Goal: Task Accomplishment & Management: Use online tool/utility

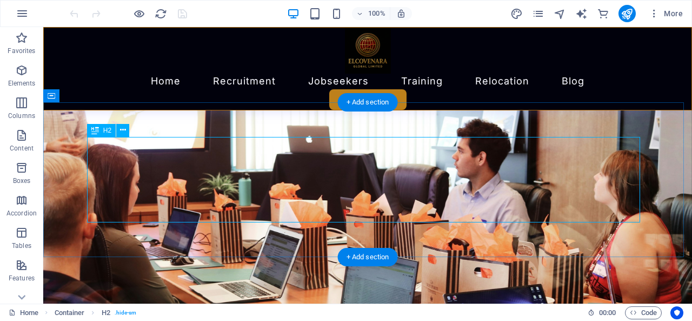
scroll to position [293, 0]
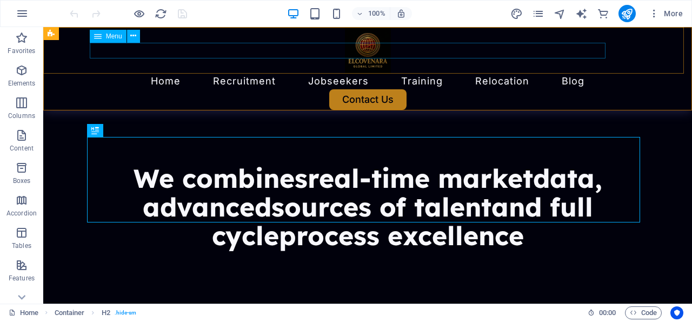
click at [226, 74] on nav "Home Recruitment Jobseekers Training Relocation Blog" at bounding box center [368, 82] width 648 height 16
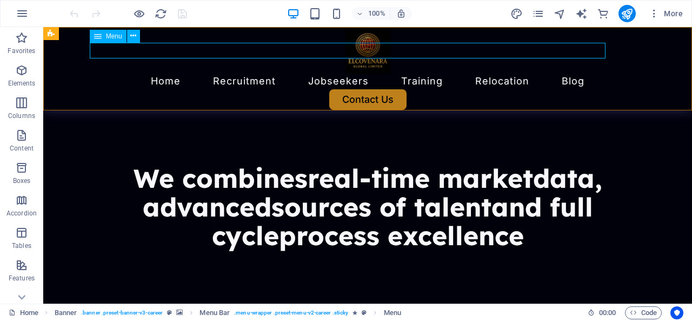
click at [225, 74] on nav "Home Recruitment Jobseekers Training Relocation Blog" at bounding box center [368, 82] width 648 height 16
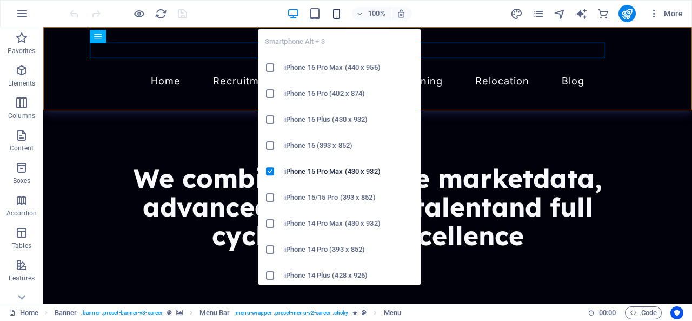
click at [336, 17] on icon "button" at bounding box center [336, 14] width 12 height 12
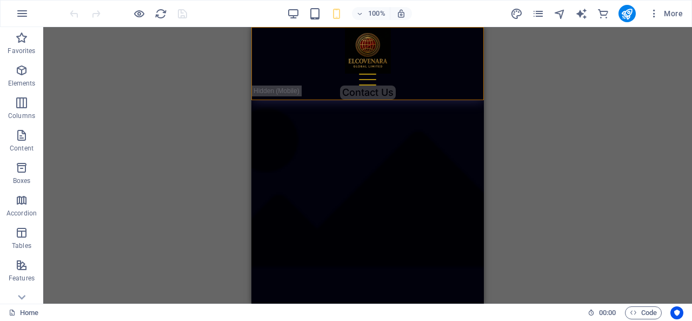
scroll to position [55, 0]
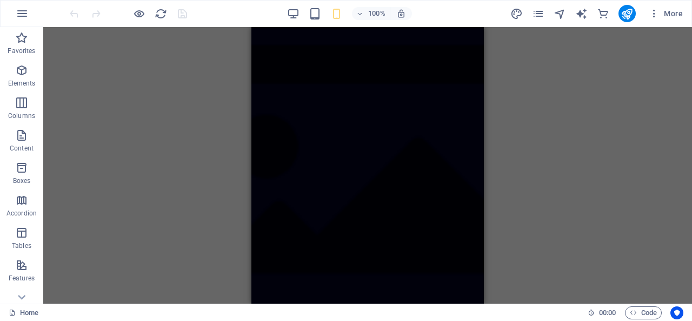
click at [348, 152] on figure at bounding box center [367, 200] width 232 height 456
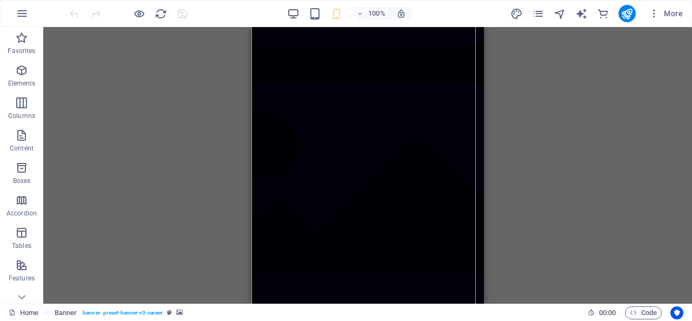
click at [347, 85] on figure at bounding box center [367, 200] width 232 height 456
click at [391, 87] on figure at bounding box center [367, 200] width 232 height 456
click at [351, 96] on figure at bounding box center [367, 255] width 232 height 456
click at [292, 8] on icon "button" at bounding box center [293, 14] width 12 height 12
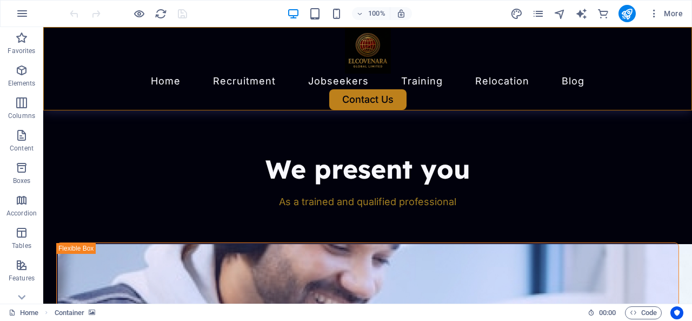
scroll to position [545, 0]
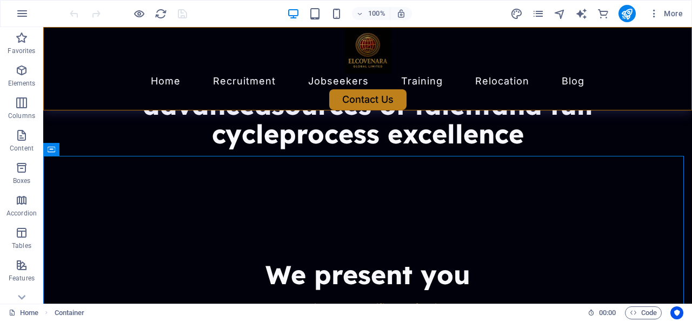
scroll to position [391, 0]
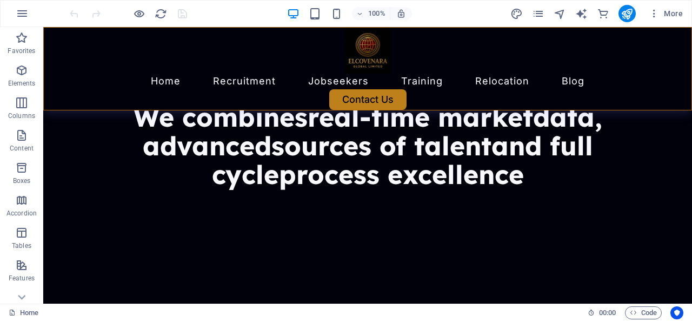
scroll to position [361, 0]
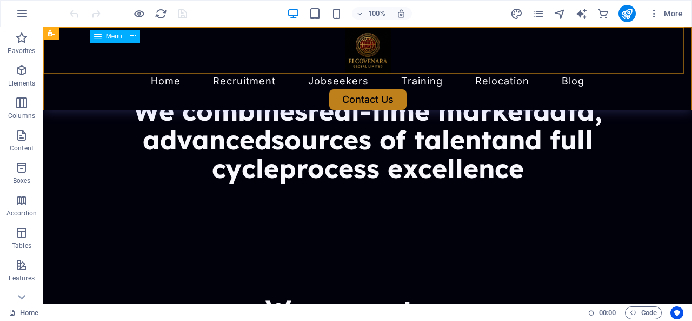
click at [139, 74] on nav "Home Recruitment Jobseekers Training Relocation Blog" at bounding box center [368, 82] width 648 height 16
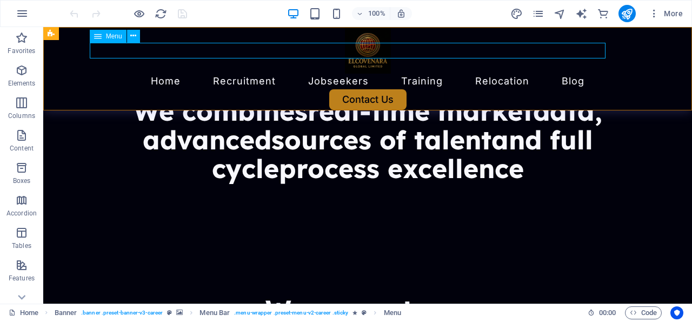
click at [146, 74] on nav "Home Recruitment Jobseekers Training Relocation Blog" at bounding box center [368, 82] width 648 height 16
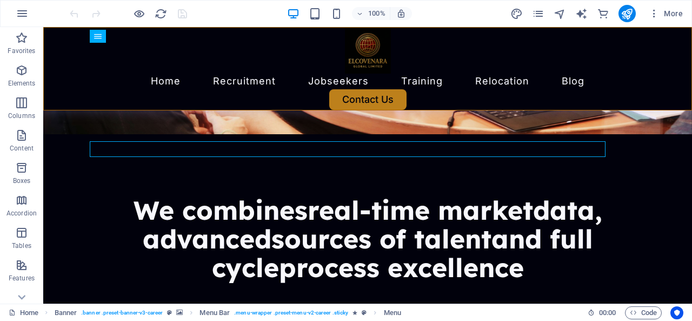
scroll to position [226, 0]
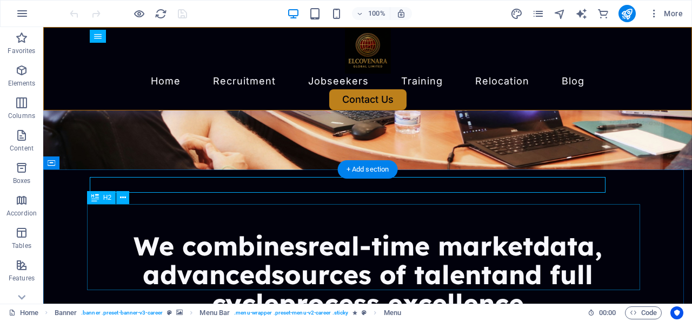
click at [125, 231] on div "We combines real-time market data, advanced sources of talent and full cycle pr…" at bounding box center [367, 273] width 623 height 85
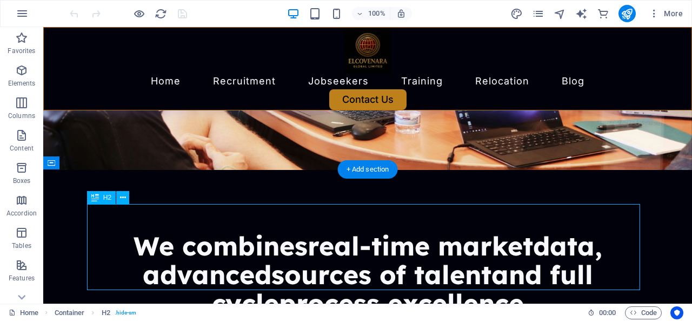
click at [121, 231] on div "We combines real-time market data, advanced sources of talent and full cycle pr…" at bounding box center [367, 273] width 623 height 85
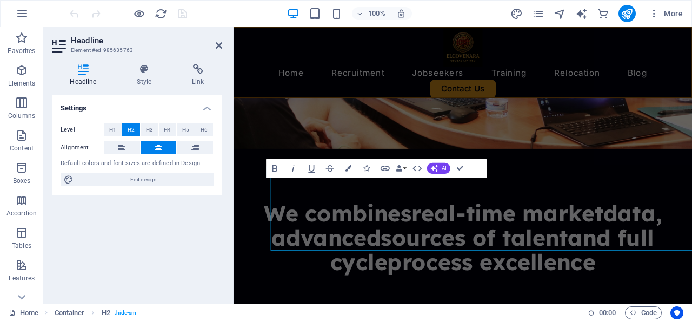
click at [121, 215] on div "Settings Level H1 H2 H3 H4 H5 H6 Alignment Default colors and font sizes are de…" at bounding box center [137, 194] width 170 height 199
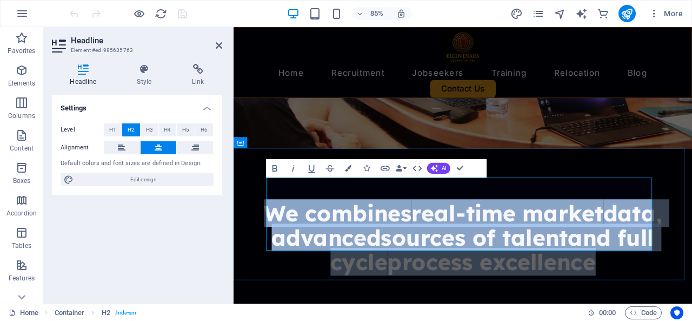
click at [295, 231] on h2 "We combines real-time market data, advanced sources of talent and full cycle pr…" at bounding box center [502, 273] width 513 height 85
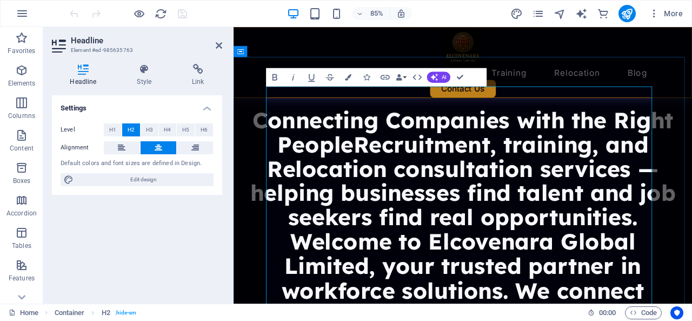
scroll to position [338, 0]
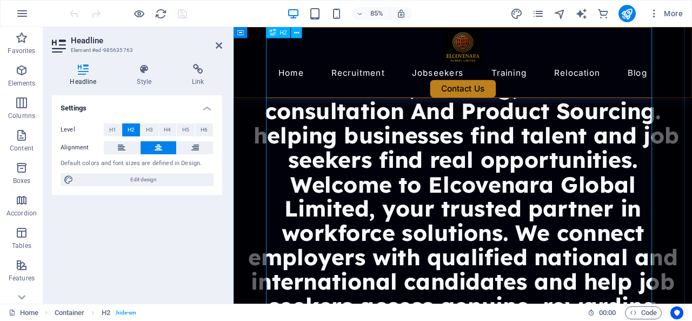
scroll to position [479, 0]
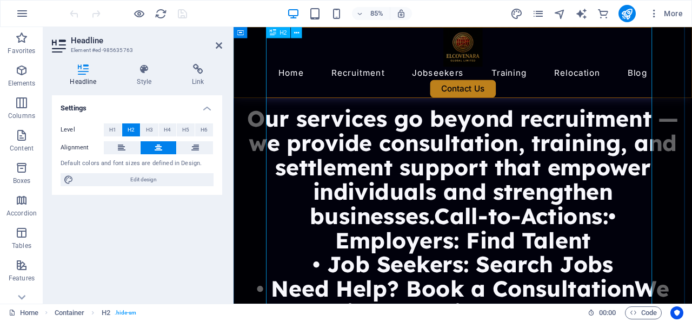
scroll to position [845, 0]
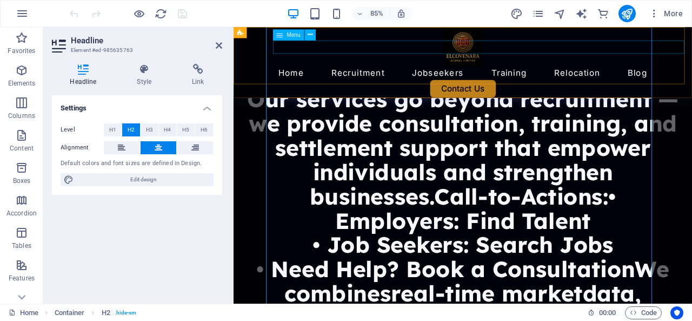
click at [306, 74] on nav "Home Recruitment Jobseekers Training Relocation Blog" at bounding box center [503, 82] width 538 height 16
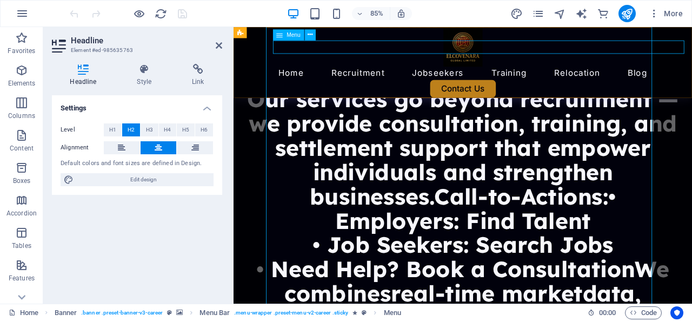
scroll to position [817, 0]
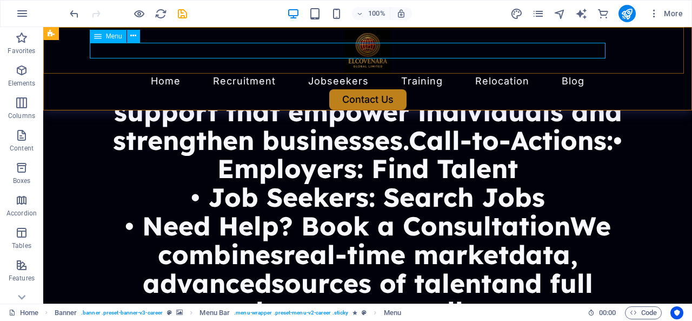
click at [225, 74] on nav "Home Recruitment Jobseekers Training Relocation Blog" at bounding box center [368, 82] width 648 height 16
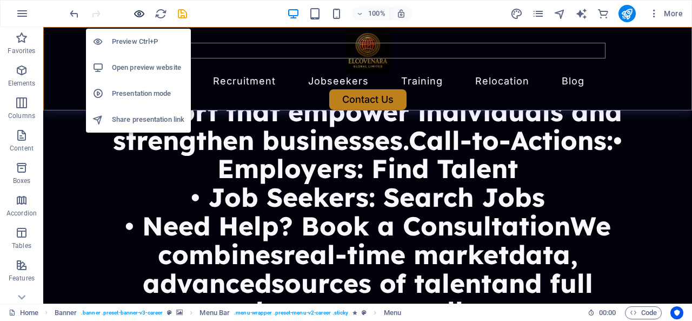
click at [138, 12] on icon "button" at bounding box center [139, 14] width 12 height 12
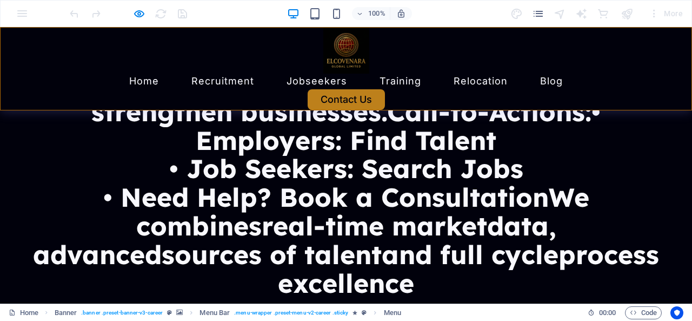
click at [208, 76] on link "Recruitment" at bounding box center [222, 81] width 63 height 10
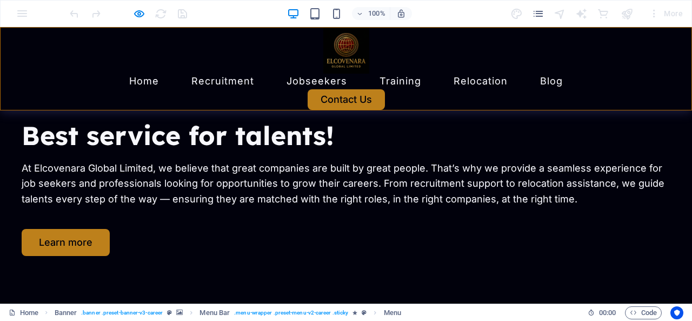
scroll to position [1533, 0]
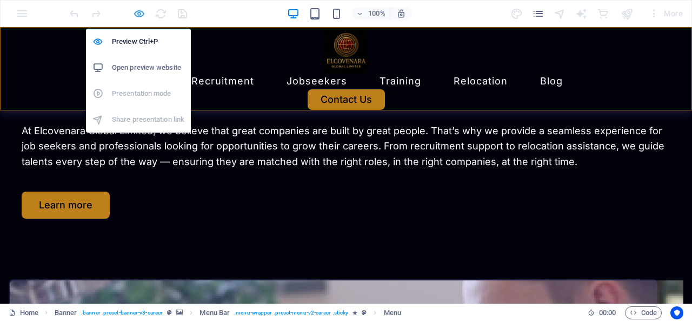
click at [137, 15] on icon "button" at bounding box center [139, 14] width 12 height 12
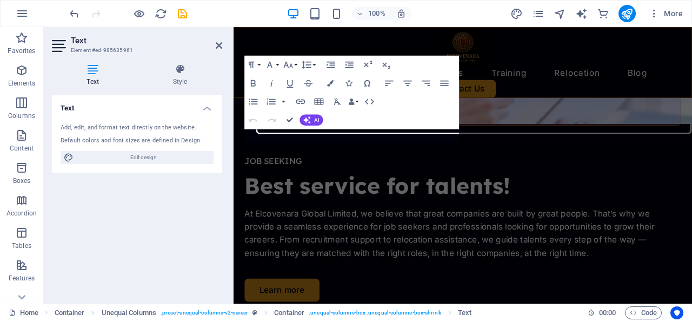
scroll to position [1732, 0]
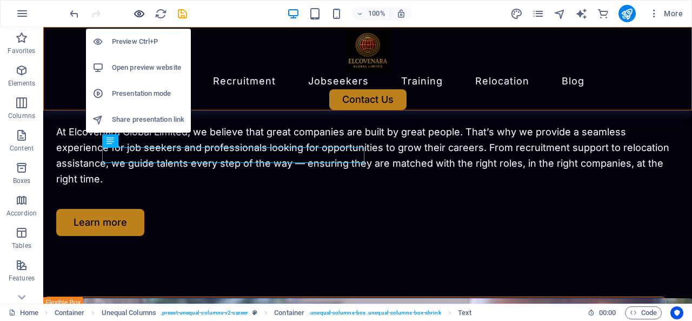
click at [137, 10] on icon "button" at bounding box center [139, 14] width 12 height 12
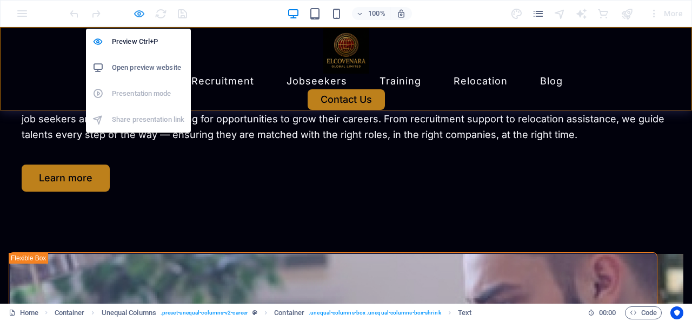
scroll to position [1533, 0]
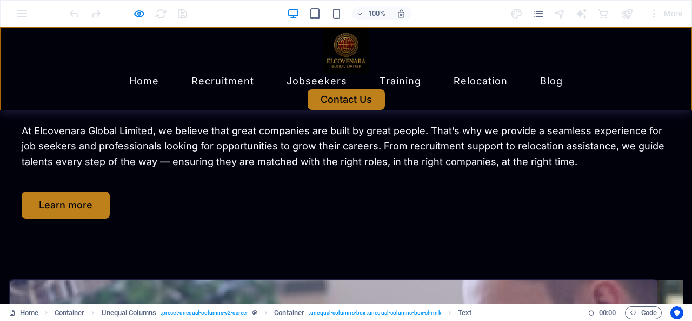
click at [129, 76] on link "Home" at bounding box center [144, 81] width 30 height 10
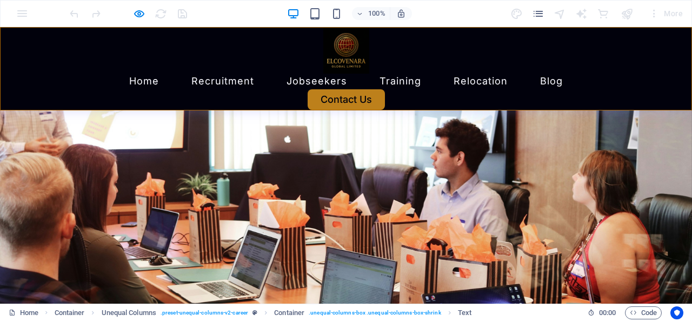
scroll to position [48, 0]
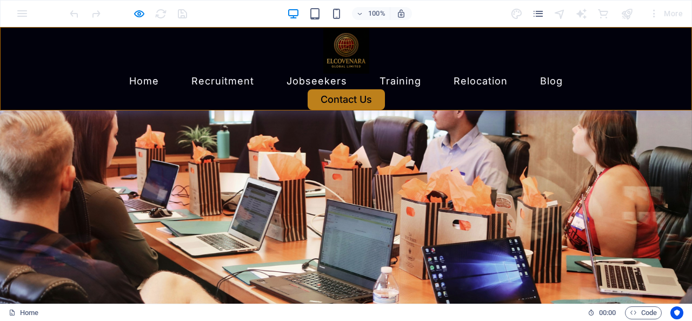
click at [213, 76] on link "Recruitment" at bounding box center [222, 81] width 63 height 10
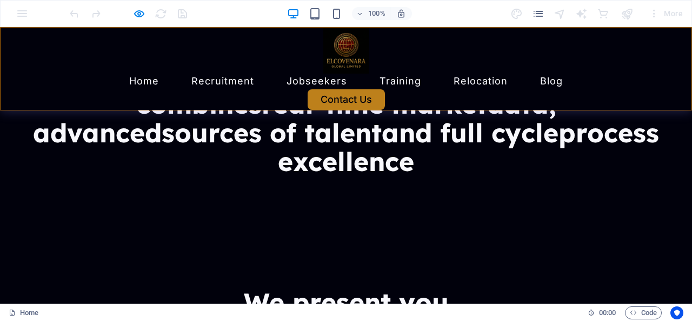
scroll to position [1533, 0]
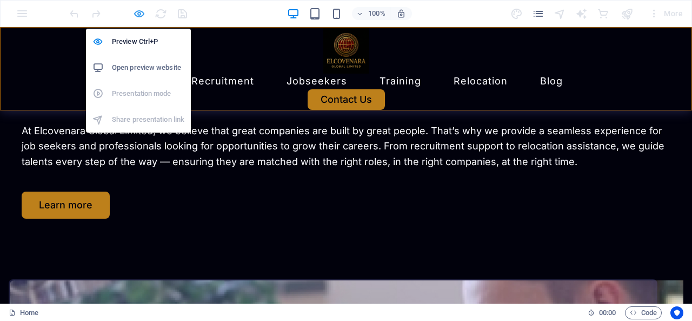
click at [140, 10] on icon "button" at bounding box center [139, 14] width 12 height 12
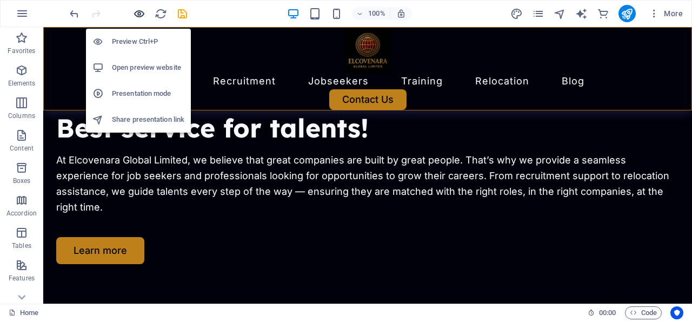
scroll to position [1561, 0]
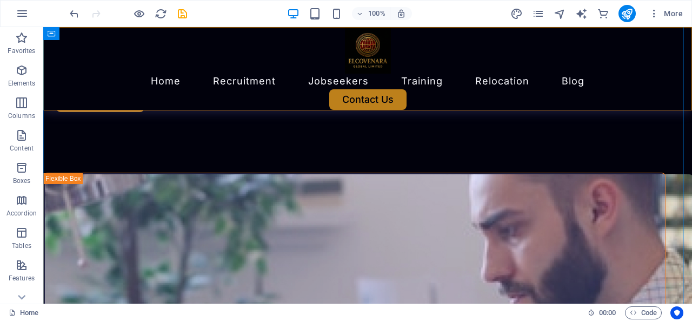
scroll to position [1691, 0]
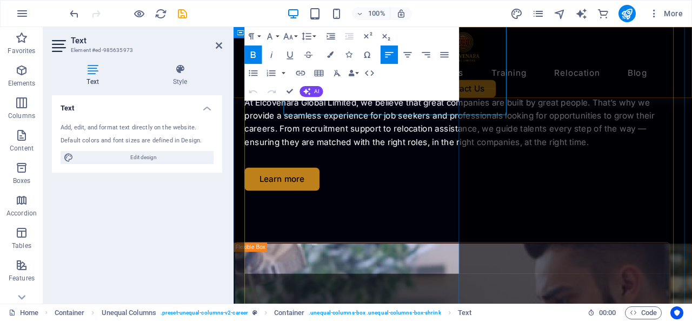
scroll to position [1870, 0]
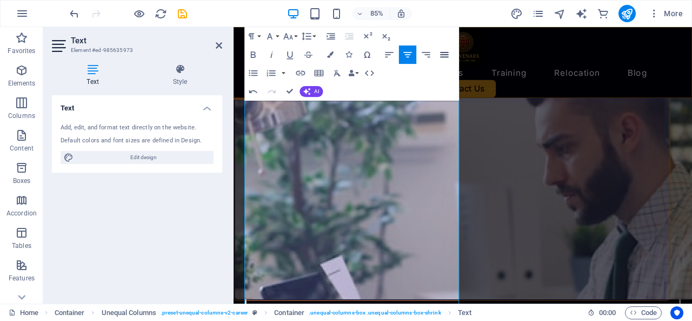
click at [444, 57] on icon "button" at bounding box center [445, 54] width 8 height 5
click at [385, 52] on icon "button" at bounding box center [389, 54] width 11 height 11
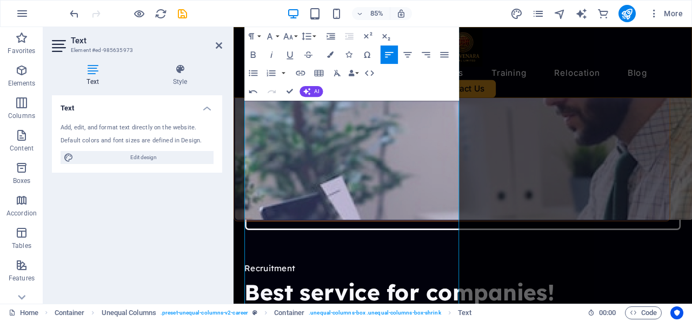
scroll to position [1986, 0]
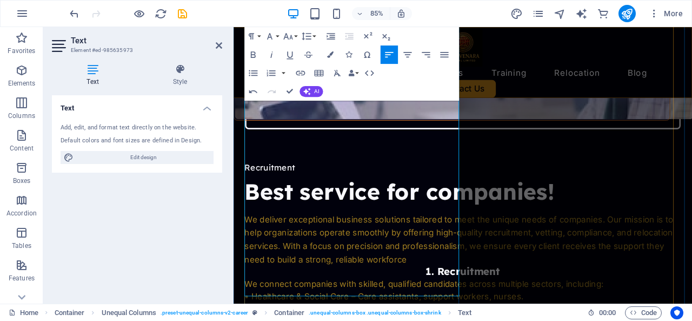
scroll to position [2088, 0]
